Goal: Task Accomplishment & Management: Use online tool/utility

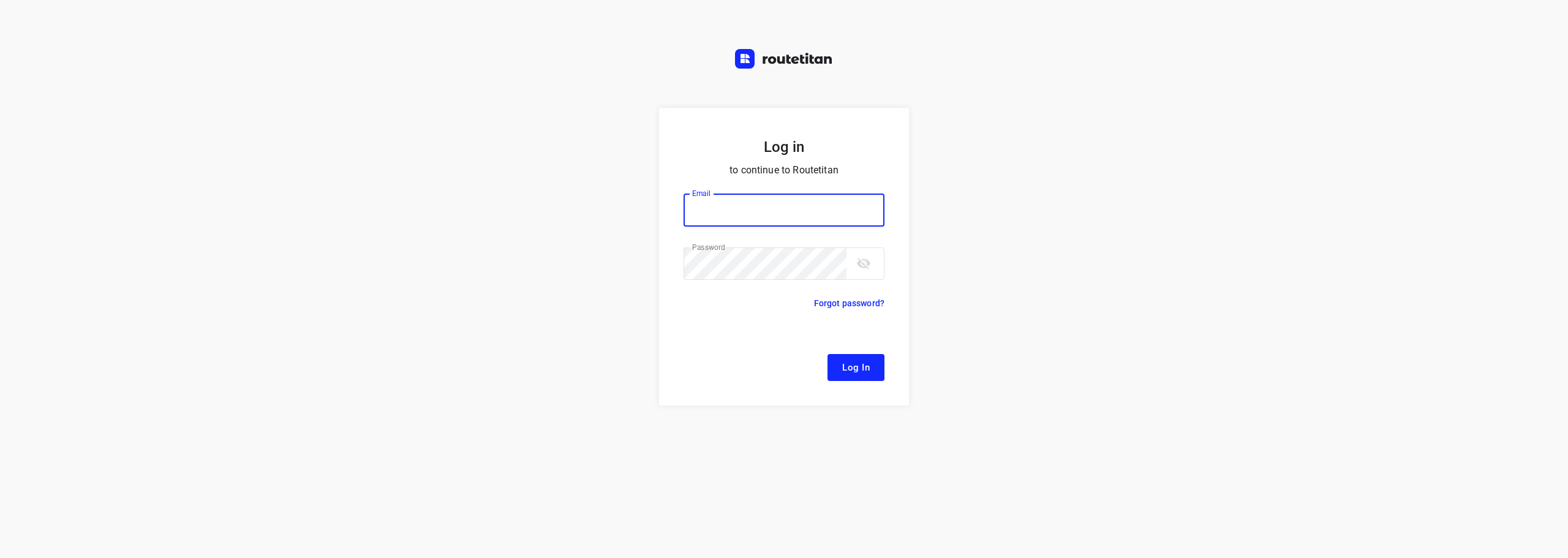
type input "remco@fruitopjewerk.nl"
click at [864, 368] on span "Log In" at bounding box center [855, 368] width 28 height 16
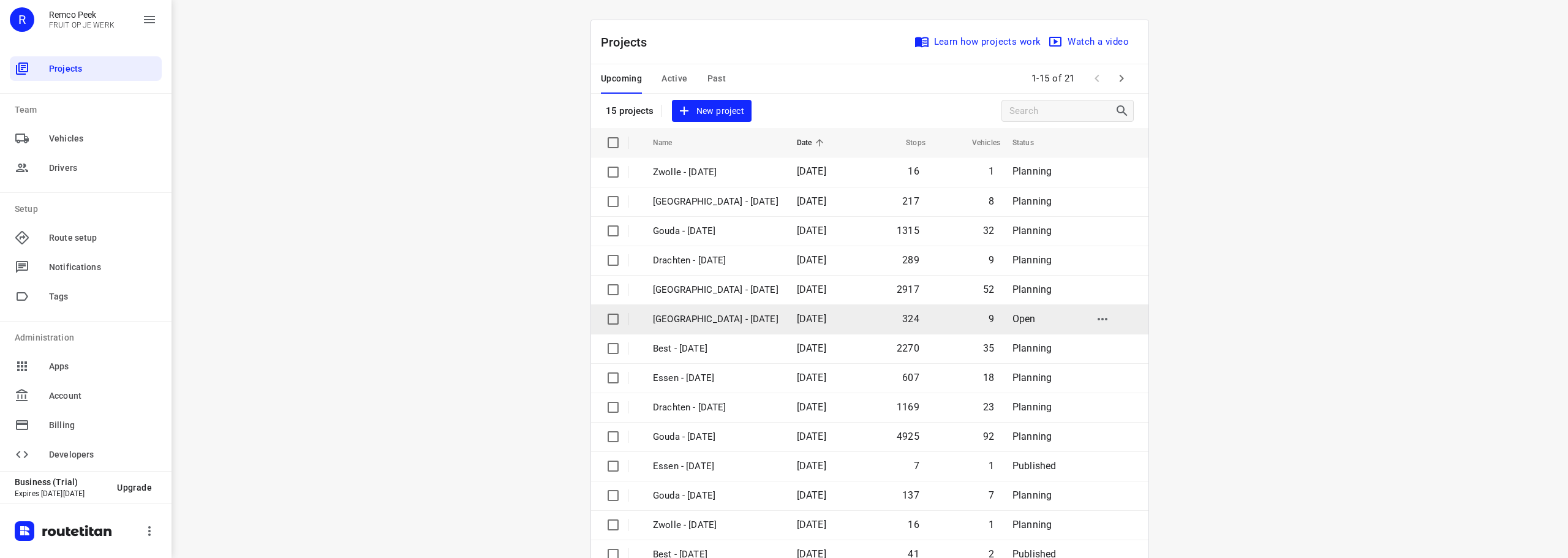
click at [707, 319] on p "[GEOGRAPHIC_DATA] - [DATE]" at bounding box center [715, 319] width 125 height 14
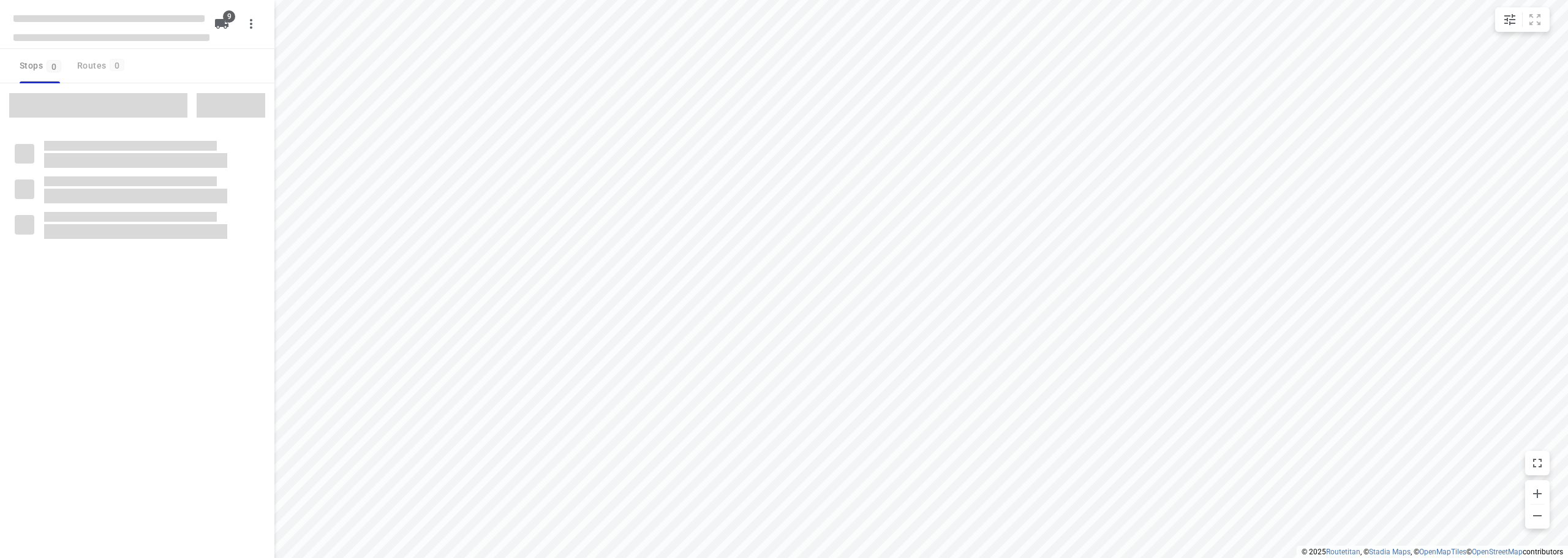
checkbox input "true"
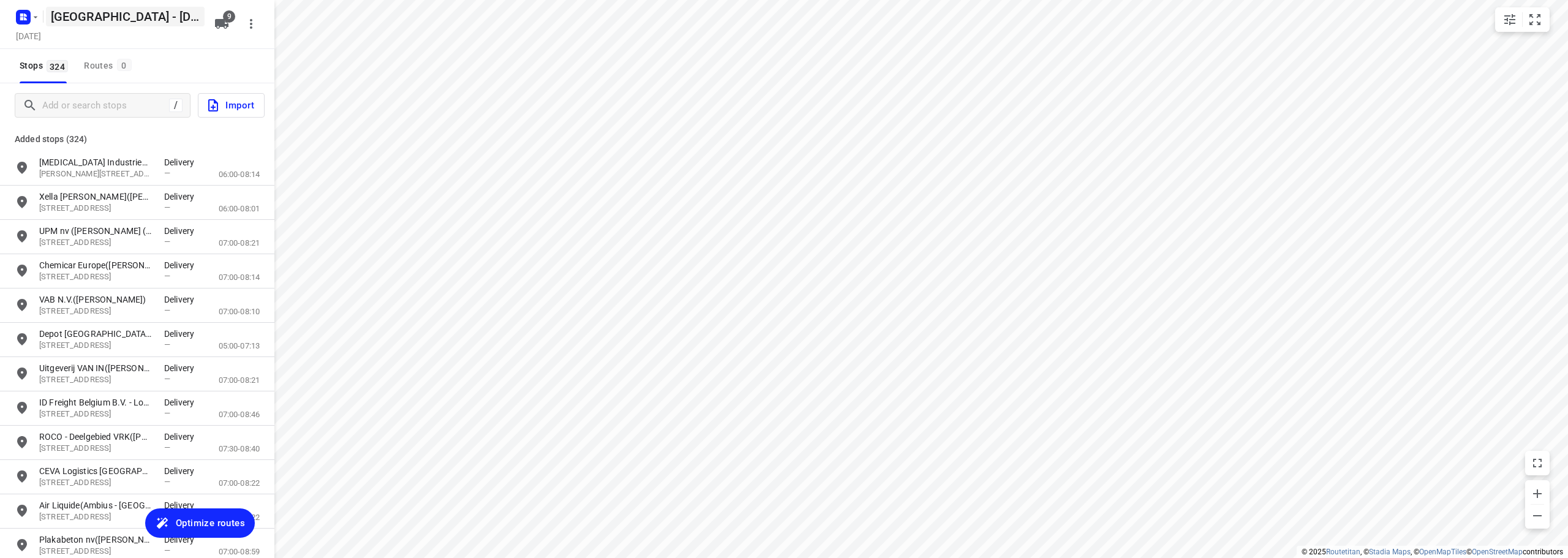
click at [84, 21] on h5 "[GEOGRAPHIC_DATA] - [DATE]" at bounding box center [125, 17] width 159 height 20
click at [93, 18] on input "[GEOGRAPHIC_DATA] - [DATE]" at bounding box center [125, 17] width 159 height 20
type input "Ambius - Monday"
click at [259, 21] on button "button" at bounding box center [251, 23] width 25 height 25
click at [219, 47] on div "Routing settings" at bounding box center [200, 52] width 108 height 10
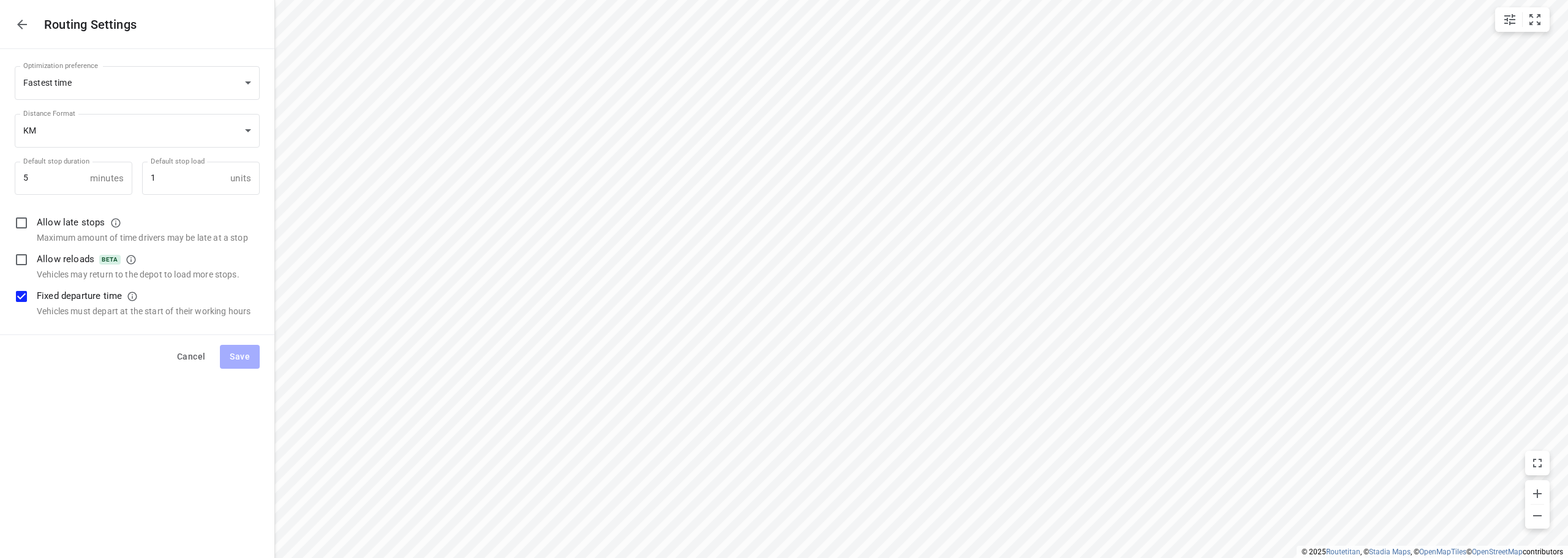
click at [11, 21] on button "button" at bounding box center [22, 24] width 25 height 25
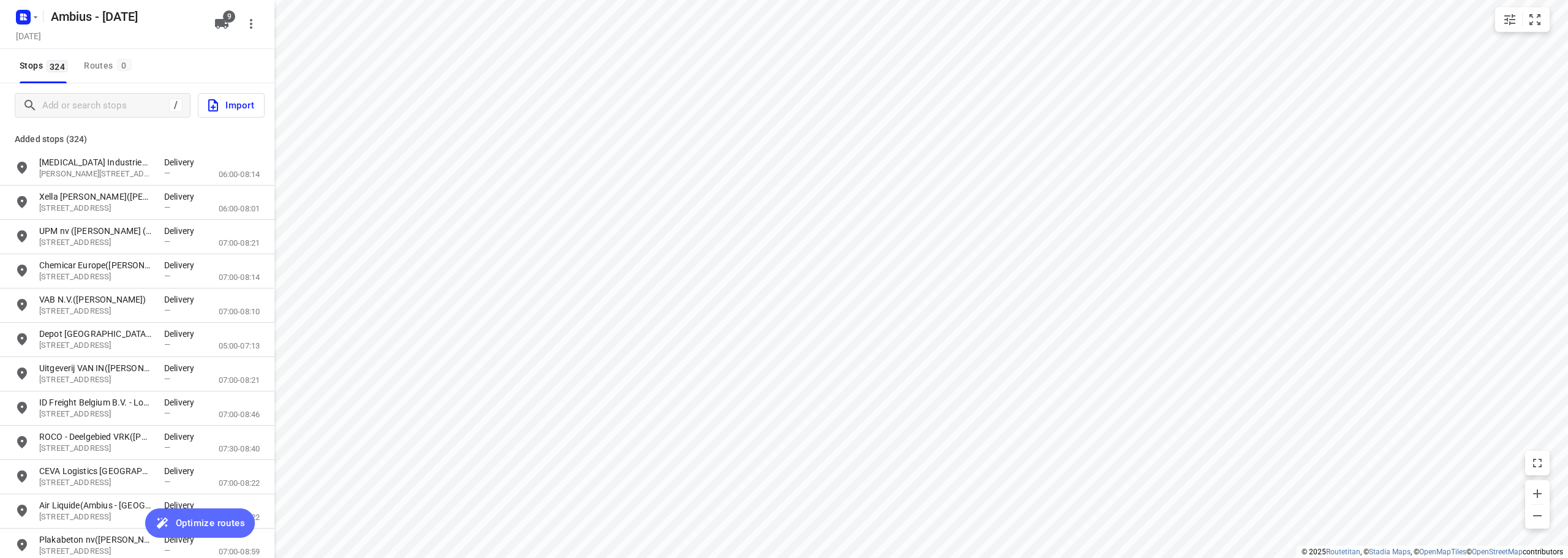
click at [200, 521] on span "Optimize routes" at bounding box center [210, 523] width 69 height 16
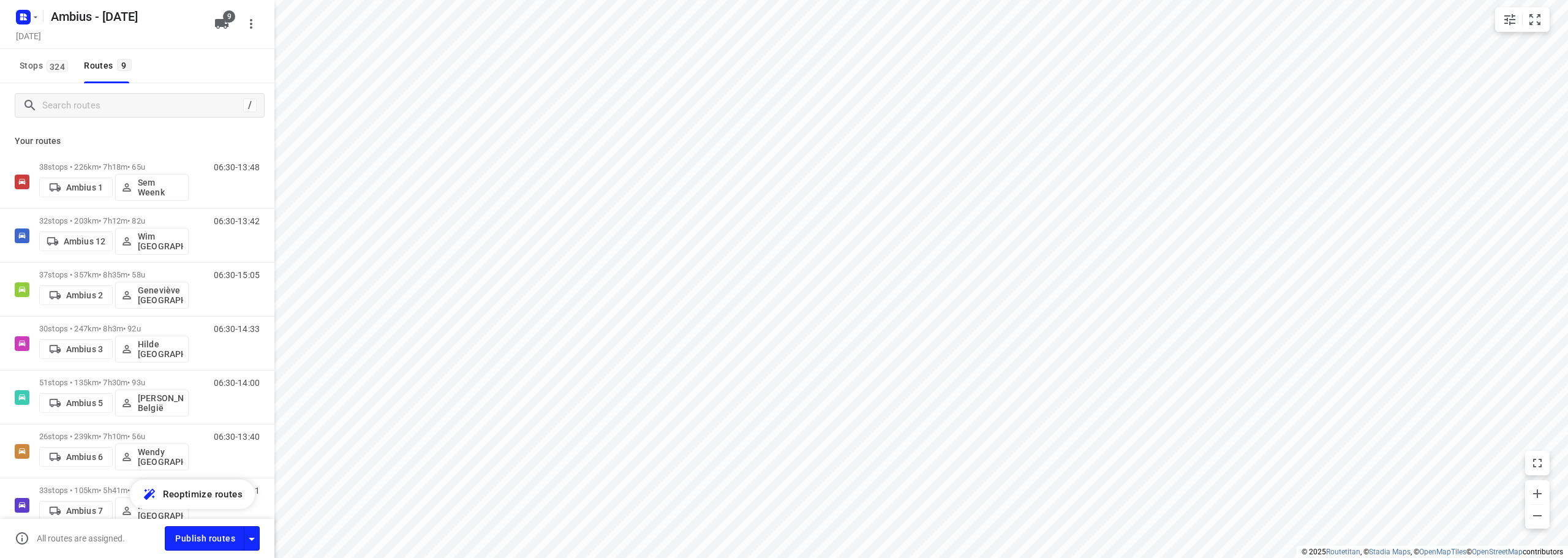
click at [10, 16] on div "Ambius - Monday Monday, Aug 25 9" at bounding box center [137, 24] width 275 height 49
click at [21, 6] on div at bounding box center [26, 17] width 30 height 24
click at [30, 17] on rect "button" at bounding box center [23, 17] width 15 height 15
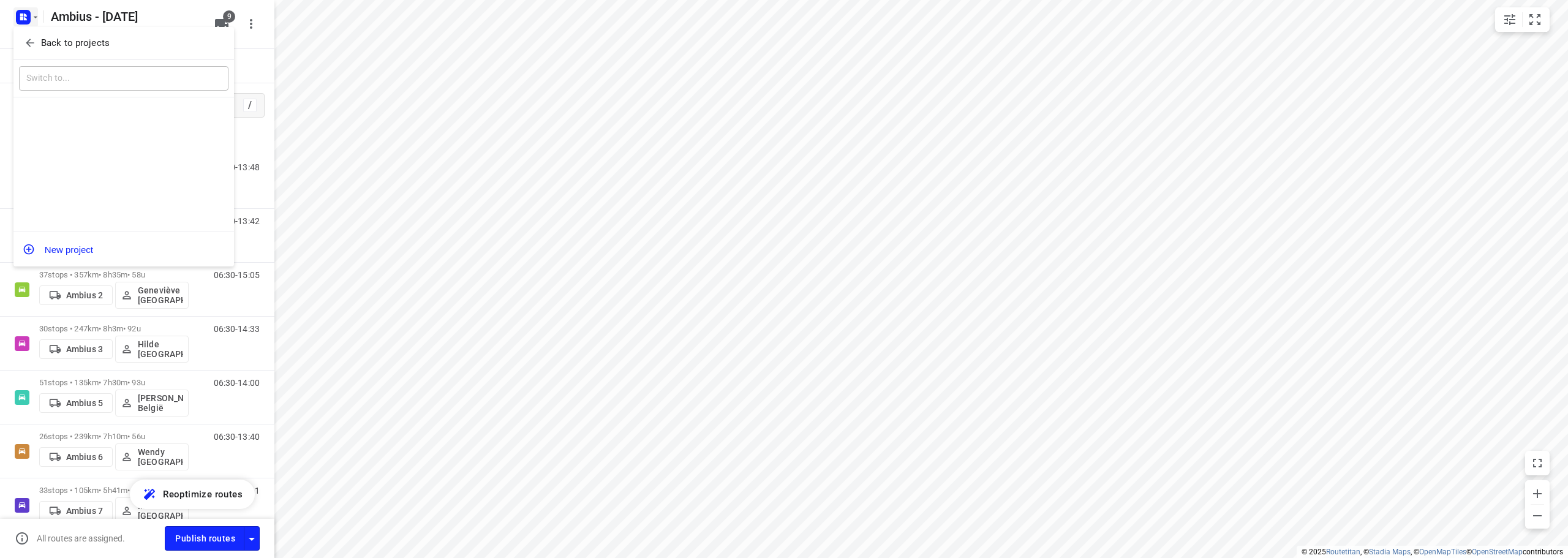
click at [31, 43] on icon "button" at bounding box center [29, 42] width 8 height 8
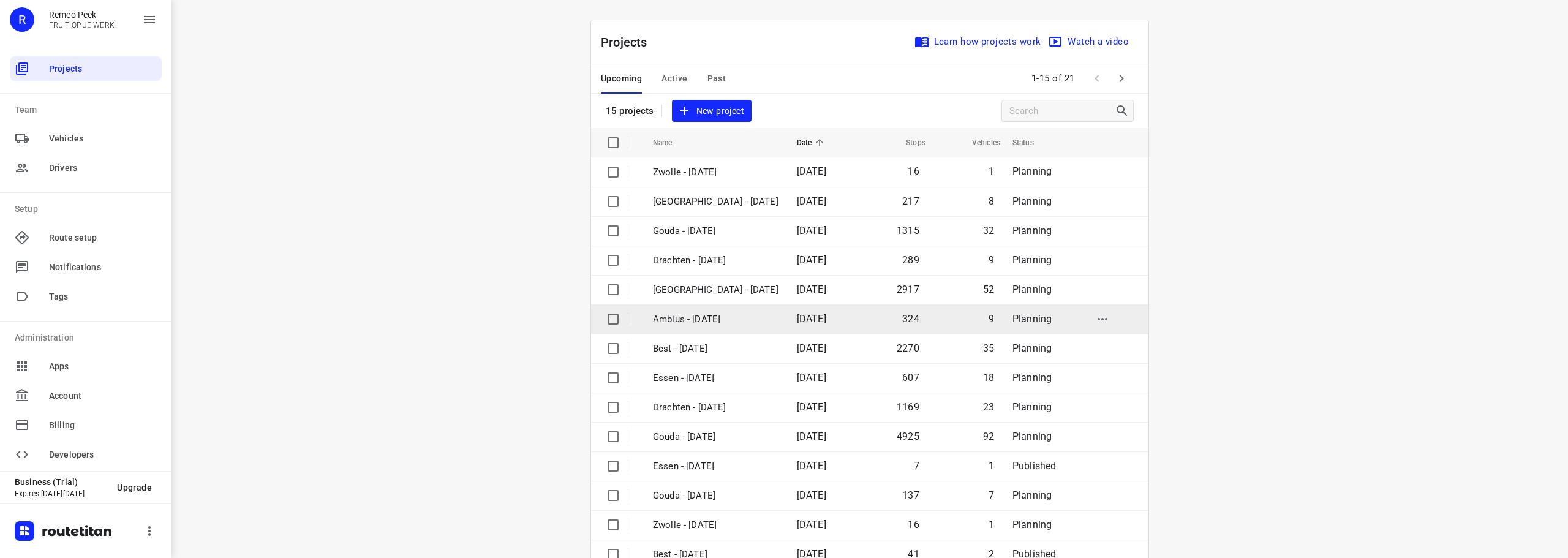
click at [610, 321] on input "checkbox" at bounding box center [613, 319] width 25 height 25
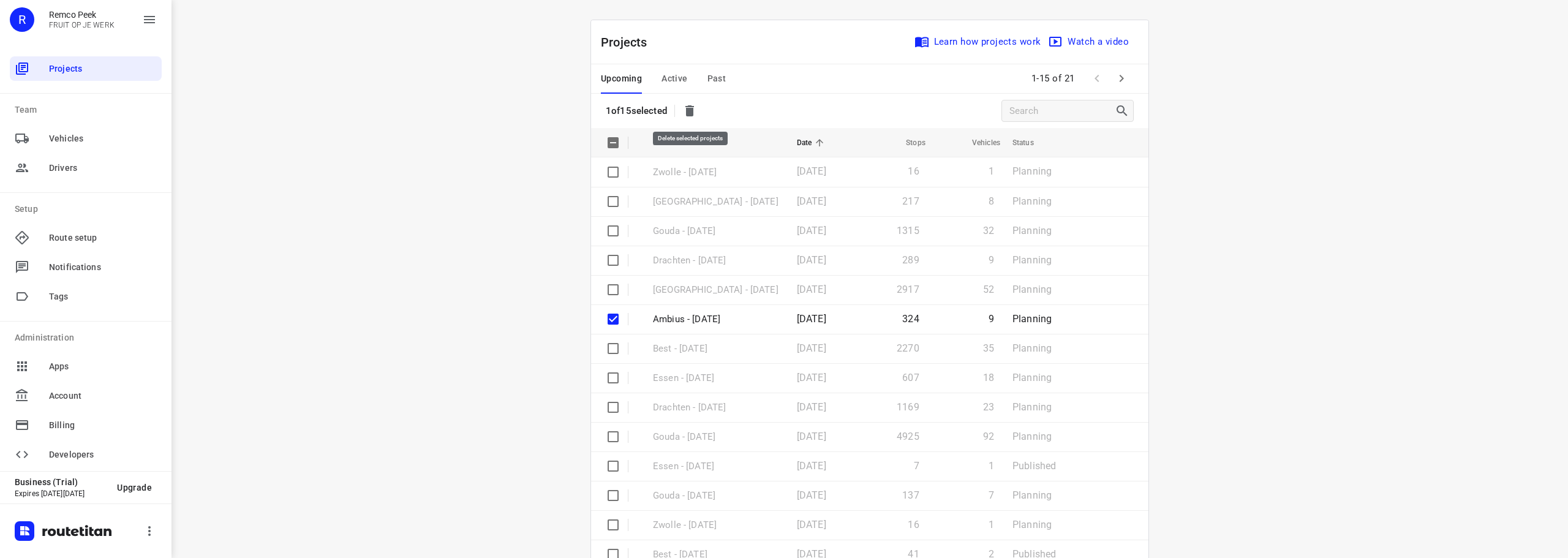
click at [692, 107] on icon "button" at bounding box center [689, 111] width 8 height 11
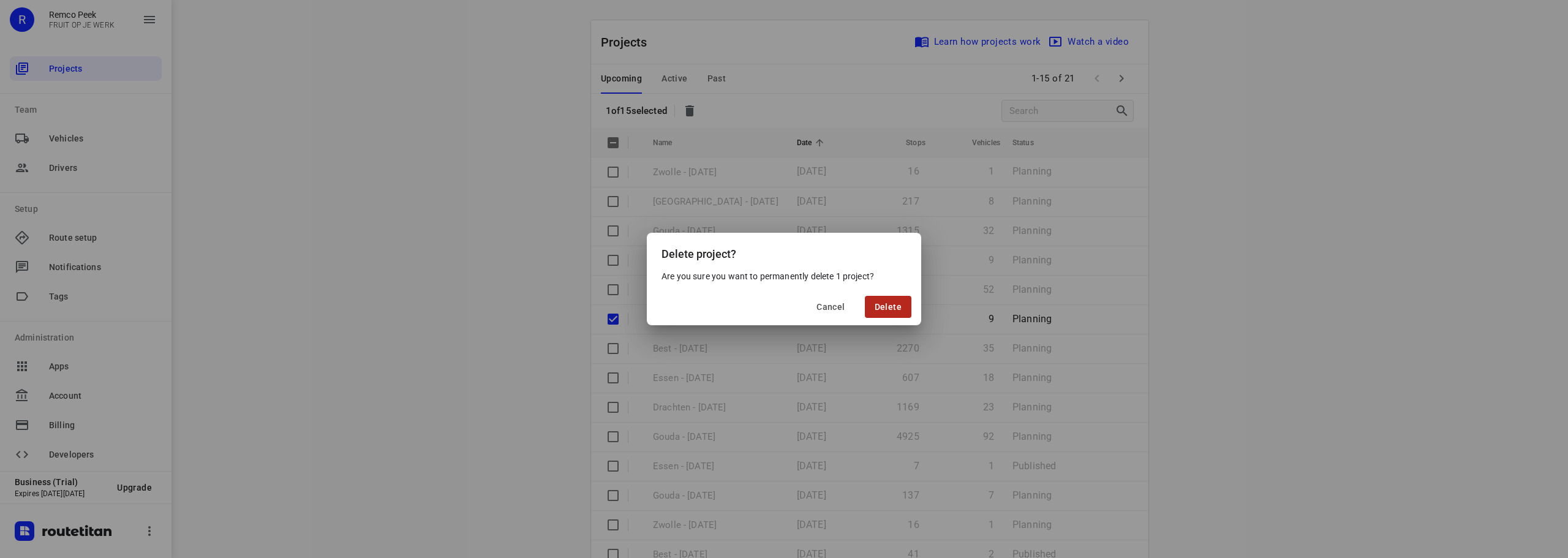
click at [881, 307] on span "Delete" at bounding box center [888, 307] width 27 height 10
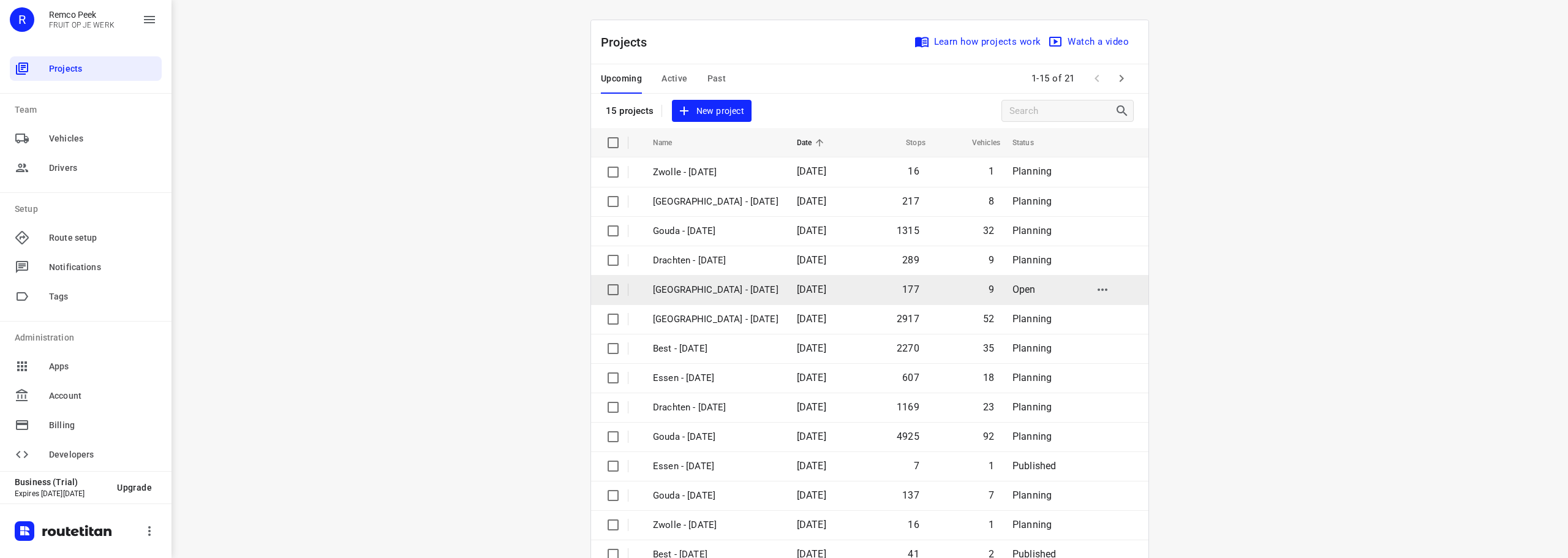
click at [719, 298] on td "[GEOGRAPHIC_DATA] - [DATE]" at bounding box center [714, 290] width 147 height 30
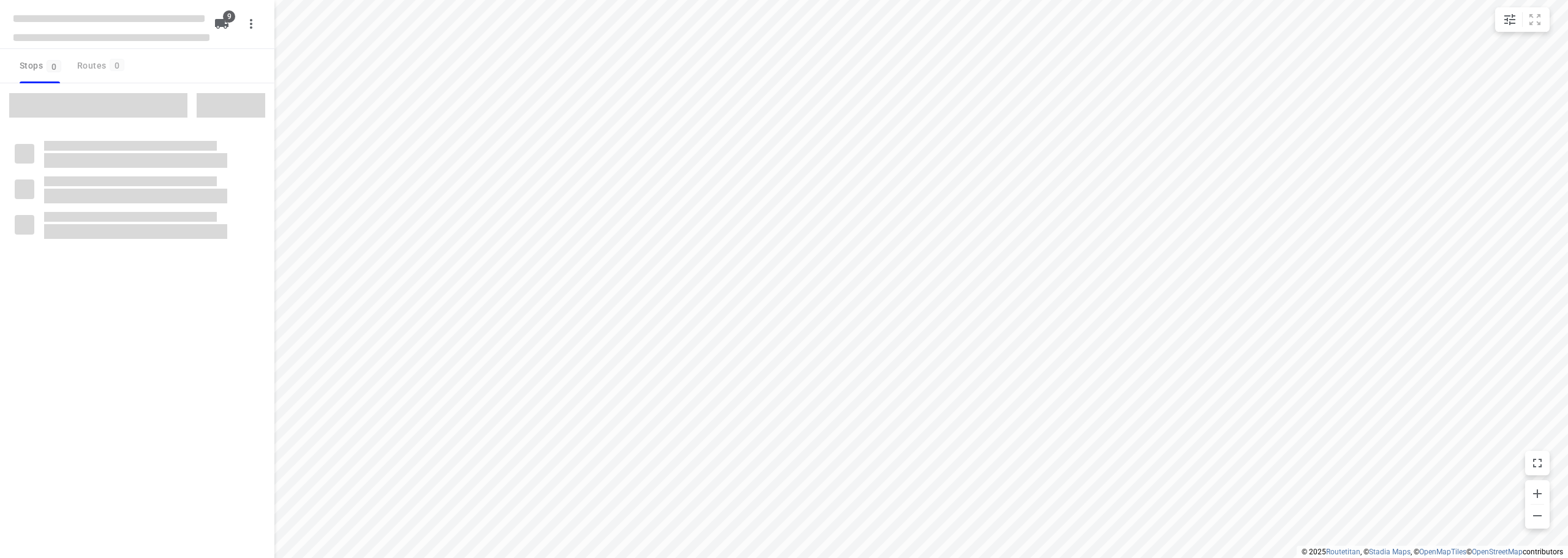
checkbox input "true"
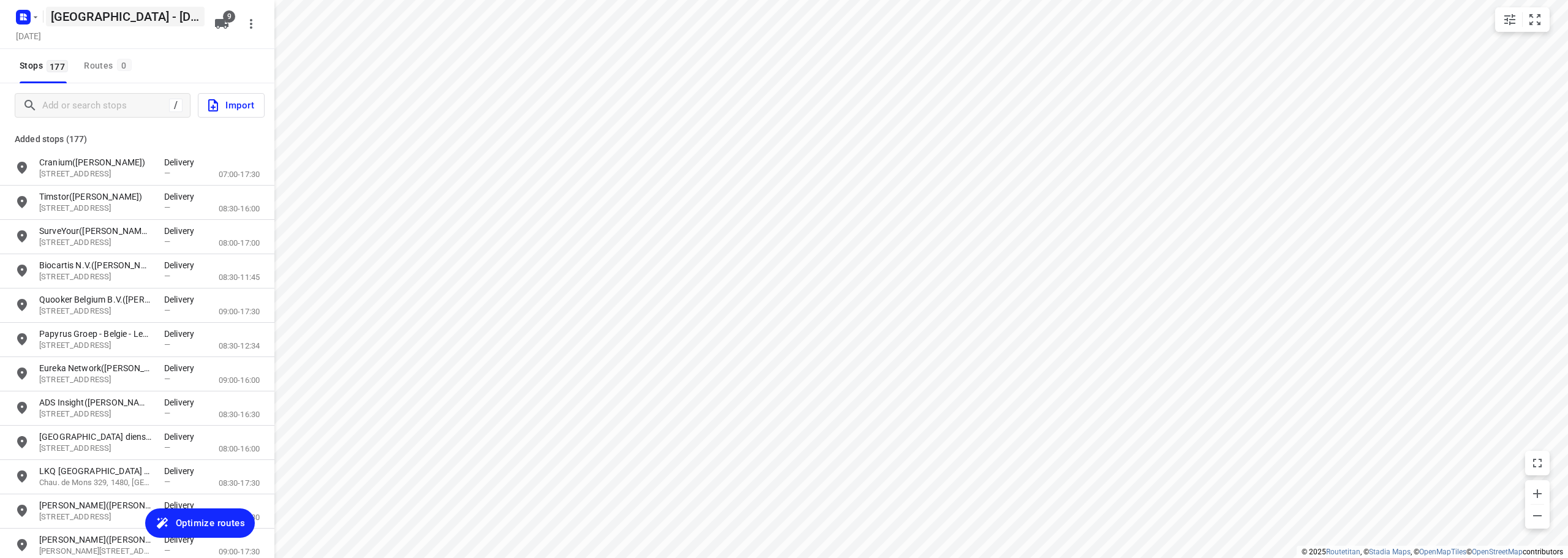
click at [87, 16] on h5 "[GEOGRAPHIC_DATA] - [DATE]" at bounding box center [125, 17] width 159 height 20
click at [87, 16] on input "[GEOGRAPHIC_DATA] - [DATE]" at bounding box center [125, 17] width 159 height 20
type input "Ambius- [DATE]"
click at [160, 40] on div "[DATE]" at bounding box center [111, 37] width 196 height 16
click at [198, 518] on span "Optimize routes" at bounding box center [210, 523] width 69 height 16
